Goal: Transaction & Acquisition: Obtain resource

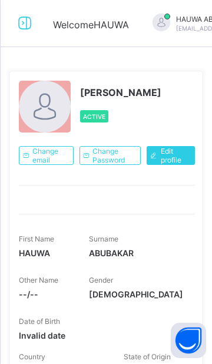
click at [15, 28] on icon at bounding box center [25, 23] width 20 height 17
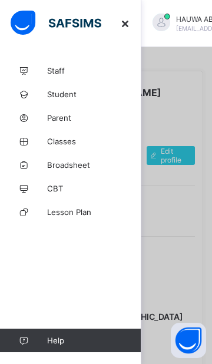
click at [92, 167] on span "Broadsheet" at bounding box center [94, 164] width 94 height 9
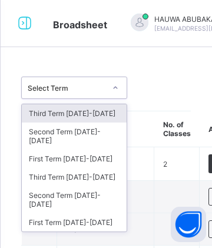
click at [101, 171] on div "Third Term [DATE]-[DATE]" at bounding box center [74, 177] width 105 height 18
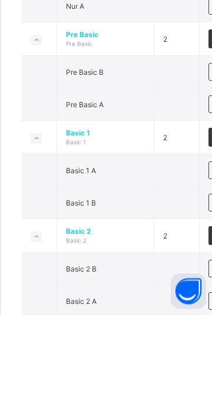
scroll to position [277, 0]
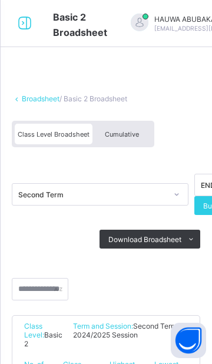
click at [127, 136] on span "Cumulative" at bounding box center [122, 134] width 34 height 8
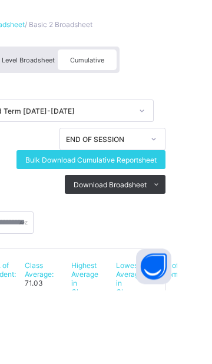
click at [182, 234] on span "Bulk Download Cumulative Reportsheet" at bounding box center [125, 234] width 131 height 9
click at [0, 0] on div "× Idle Mode Due to inactivity you would be logged out to the system in the next…" at bounding box center [0, 0] width 0 height 0
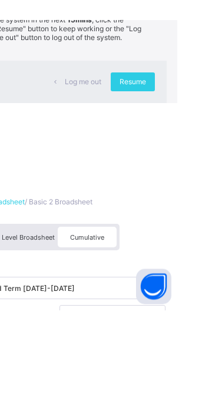
scroll to position [88, 0]
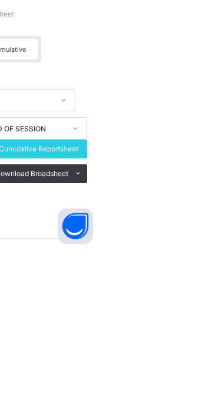
click at [181, 52] on span "Resume" at bounding box center [167, 48] width 26 height 9
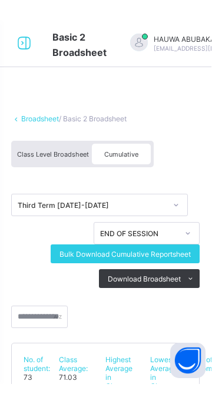
scroll to position [2, 0]
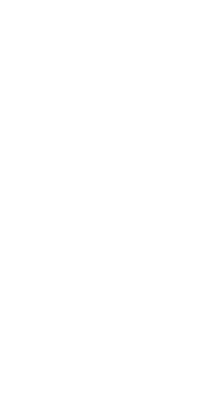
scroll to position [3335, 0]
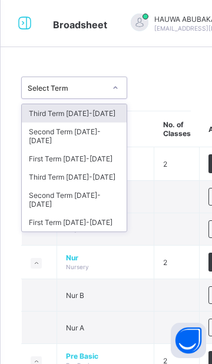
click at [99, 169] on div "Third Term 2024-2025" at bounding box center [74, 177] width 105 height 18
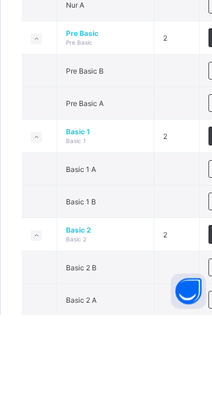
scroll to position [278, 0]
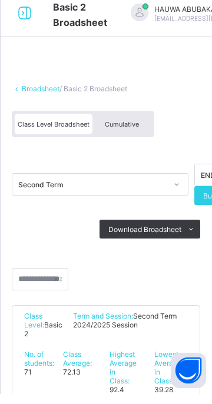
click at [131, 133] on span "Cumulative" at bounding box center [122, 134] width 34 height 8
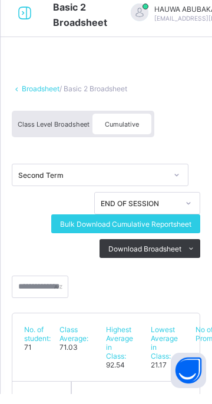
click at [194, 259] on icon at bounding box center [191, 259] width 9 height 8
click at [0, 0] on li "Excel sheet" at bounding box center [0, 0] width 0 height 0
click at [164, 254] on span "Download Broadsheet" at bounding box center [144, 258] width 73 height 9
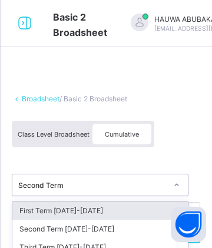
click at [199, 148] on div "Class Level Broadsheet Cumulative" at bounding box center [106, 137] width 188 height 44
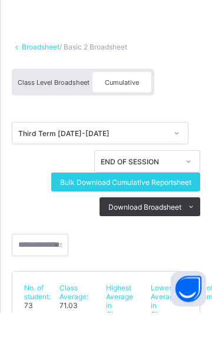
click at [185, 231] on span "Bulk Download Cumulative Reportsheet" at bounding box center [125, 234] width 131 height 9
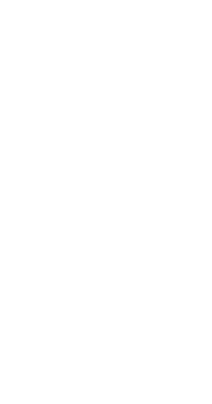
scroll to position [7607, 0]
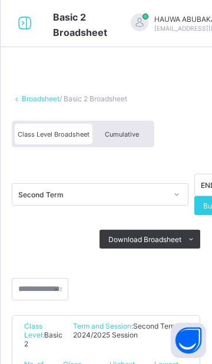
click at [124, 129] on div "Cumulative" at bounding box center [121, 134] width 59 height 21
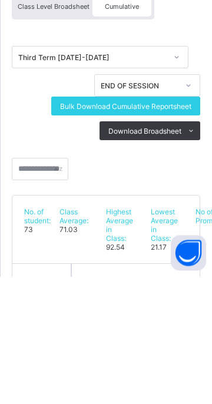
click at [188, 232] on span "Bulk Download Cumulative Reportsheet" at bounding box center [125, 234] width 131 height 9
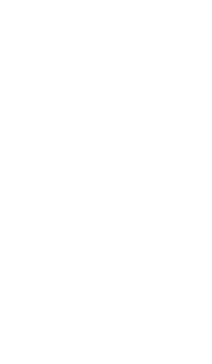
scroll to position [12190, 0]
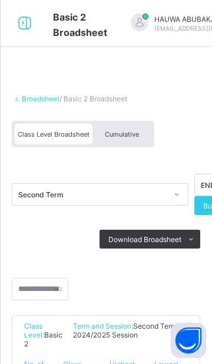
click at [129, 130] on span "Cumulative" at bounding box center [122, 134] width 34 height 8
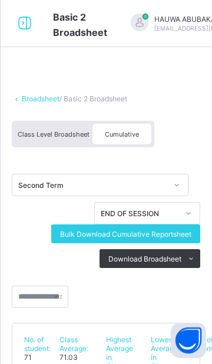
click at [86, 237] on span "Bulk Download Cumulative Reportsheet" at bounding box center [125, 234] width 131 height 9
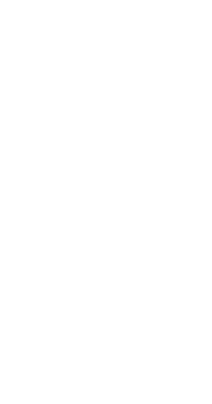
scroll to position [24730, 0]
